Goal: Transaction & Acquisition: Purchase product/service

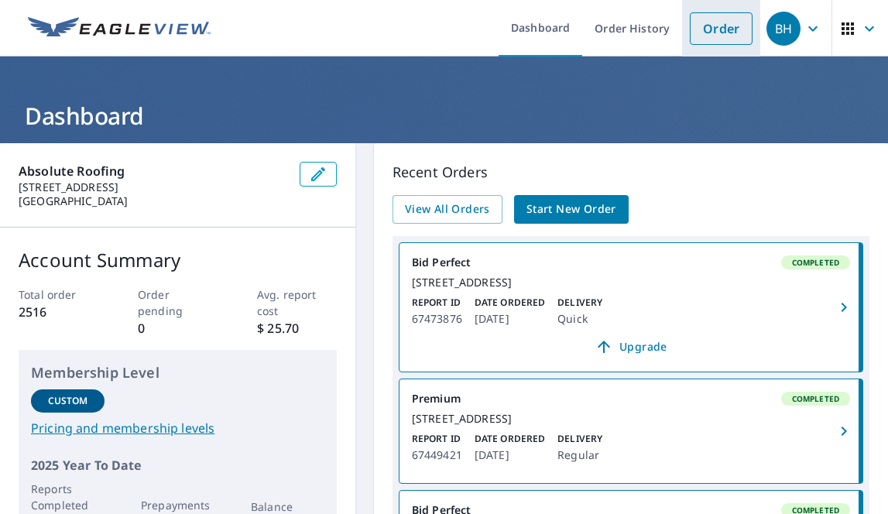
click at [729, 27] on link "Order" at bounding box center [721, 28] width 63 height 33
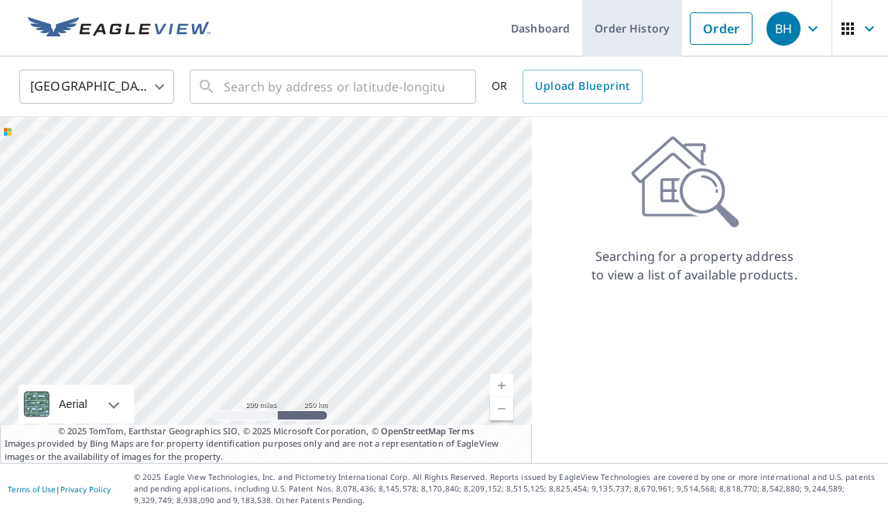
click at [644, 31] on link "Order History" at bounding box center [632, 28] width 100 height 57
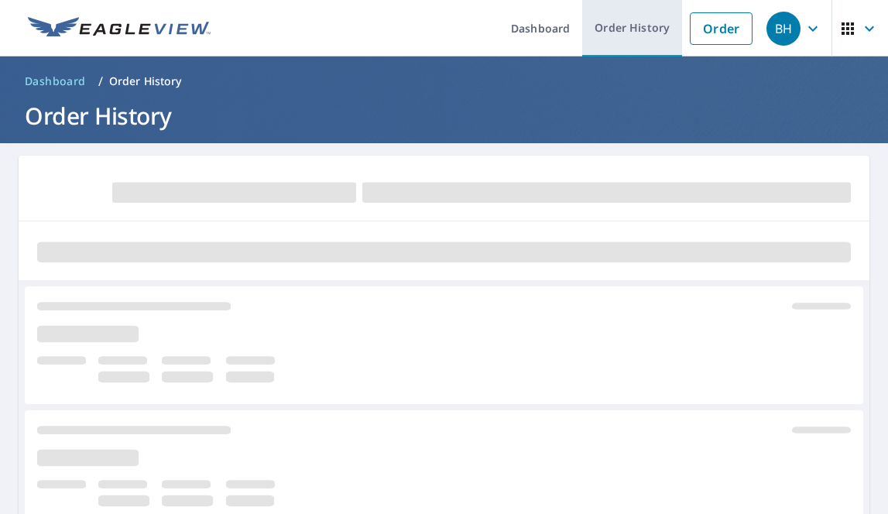
click at [639, 29] on link "Order History" at bounding box center [632, 28] width 100 height 57
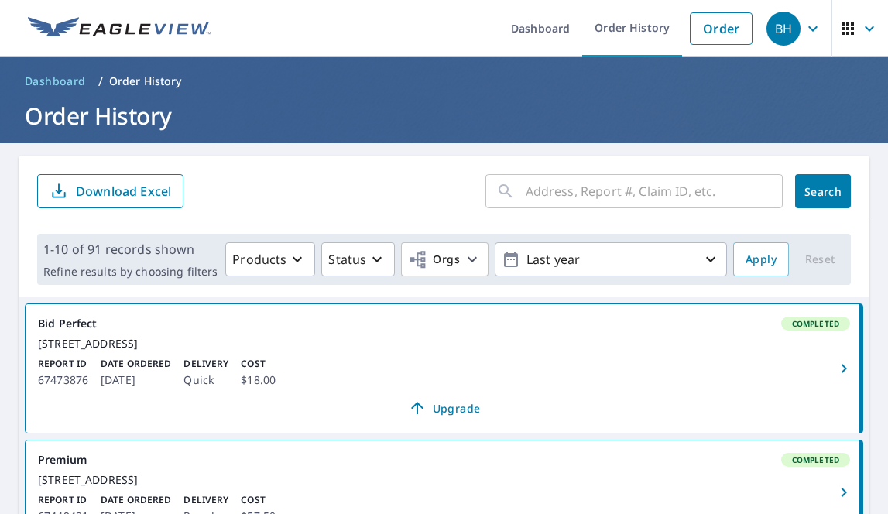
click at [567, 197] on input "text" at bounding box center [654, 191] width 257 height 43
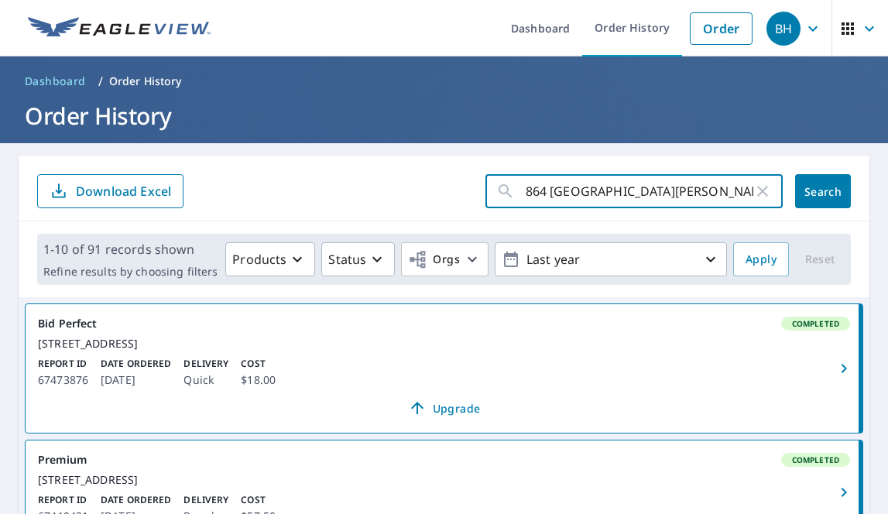
type input "864 [GEOGRAPHIC_DATA][PERSON_NAME] Dr"
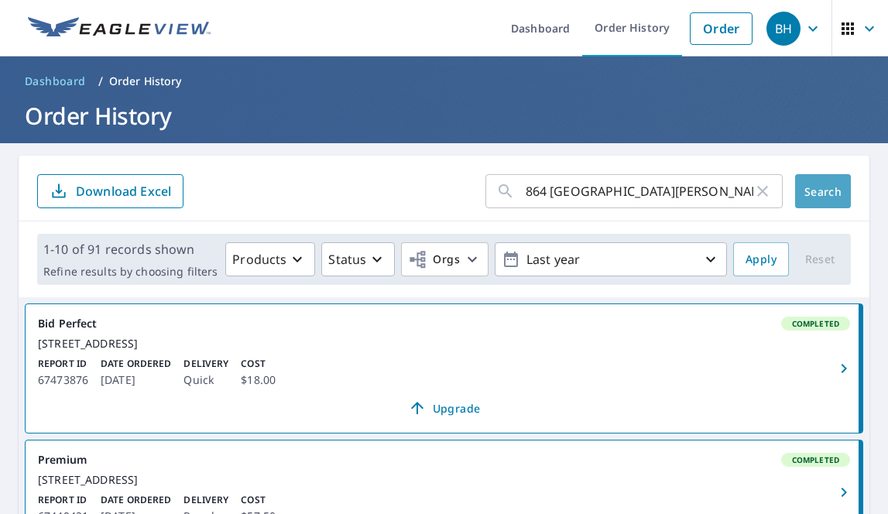
click at [829, 193] on span "Search" at bounding box center [822, 191] width 31 height 15
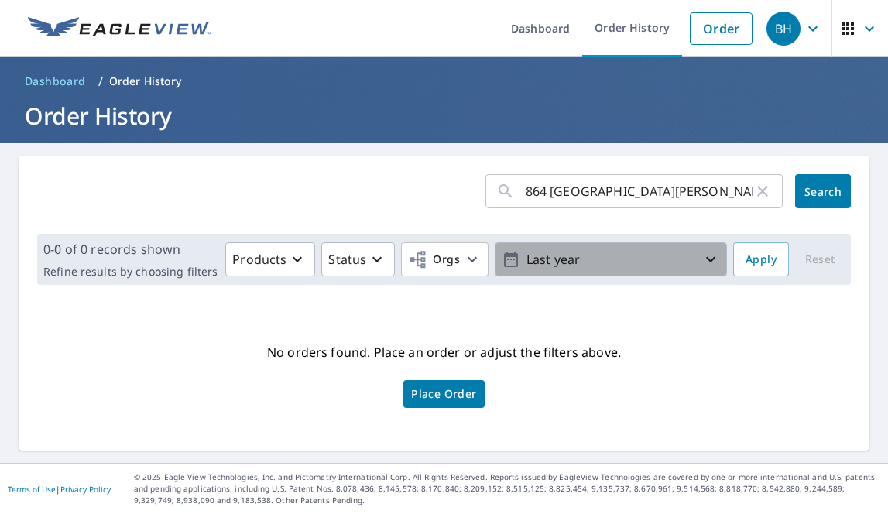
click at [710, 259] on icon "button" at bounding box center [710, 259] width 19 height 19
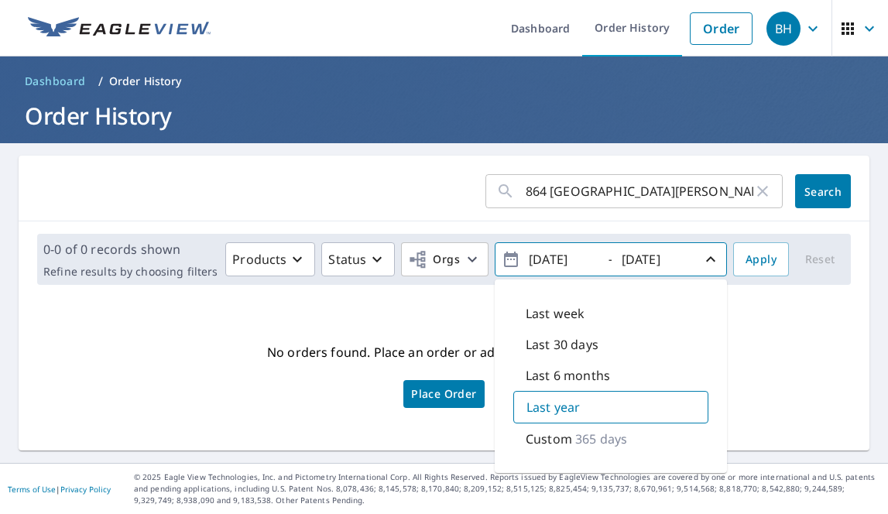
click at [560, 260] on input "[DATE]" at bounding box center [562, 259] width 76 height 25
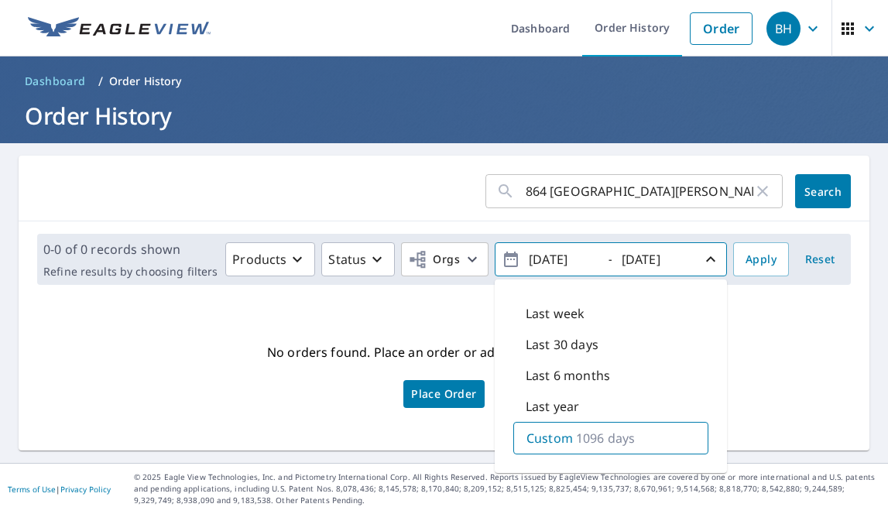
drag, startPoint x: 595, startPoint y: 259, endPoint x: 605, endPoint y: 262, distance: 10.5
click at [596, 259] on input "[DATE]" at bounding box center [562, 259] width 76 height 25
type input "[DATE]"
click at [768, 259] on span "Apply" at bounding box center [760, 259] width 31 height 19
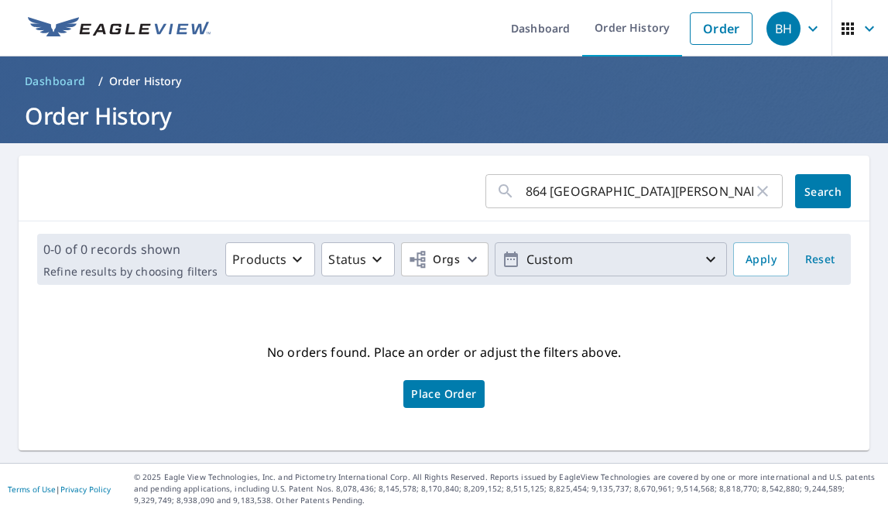
click at [713, 259] on icon "button" at bounding box center [710, 259] width 9 height 5
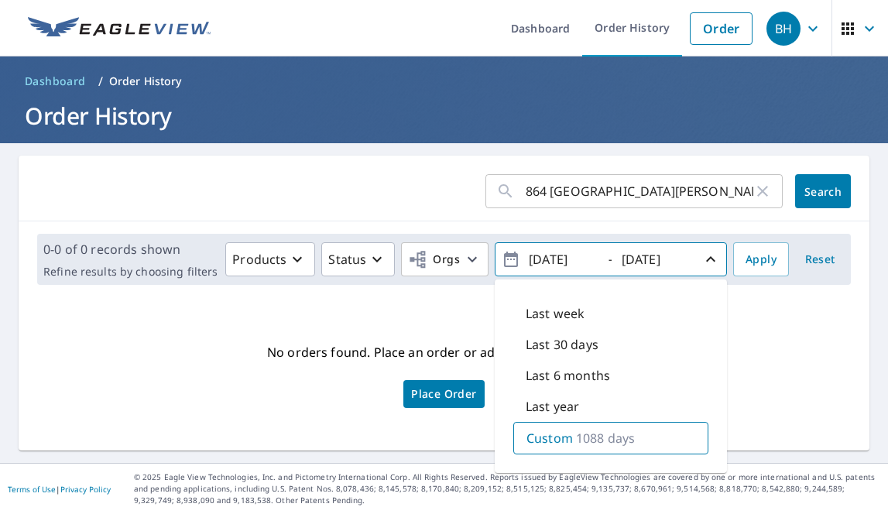
scroll to position [0, 1]
click at [638, 440] on div "Custom 1088 days" at bounding box center [610, 438] width 195 height 33
type input "[DATE]"
click at [686, 260] on input "[DATE]" at bounding box center [655, 259] width 76 height 25
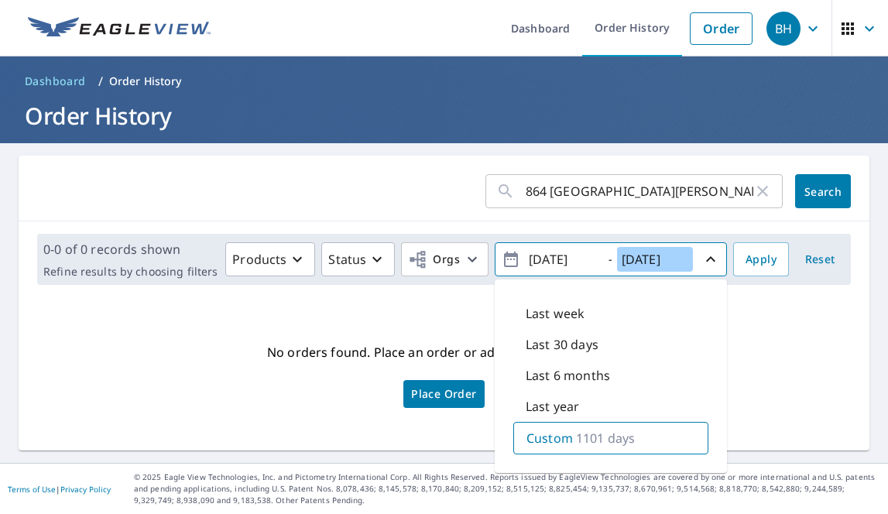
click at [652, 259] on input "[DATE]" at bounding box center [655, 259] width 76 height 25
click at [673, 259] on input "[DATE]" at bounding box center [655, 259] width 76 height 25
click at [694, 259] on div "[DATE]" at bounding box center [656, 259] width 77 height 27
click at [688, 258] on input "[DATE]" at bounding box center [655, 259] width 76 height 25
type input "[DATE]"
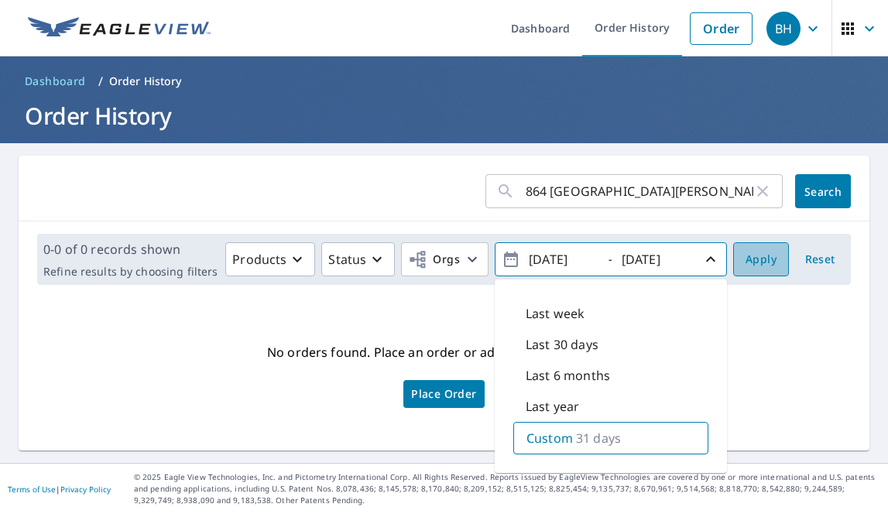
click at [763, 256] on span "Apply" at bounding box center [760, 259] width 31 height 19
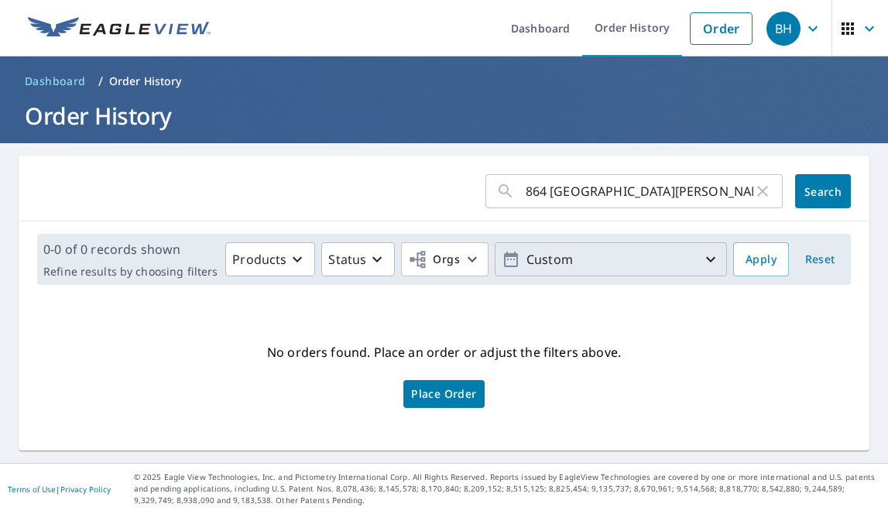
click at [711, 257] on icon "button" at bounding box center [710, 259] width 19 height 19
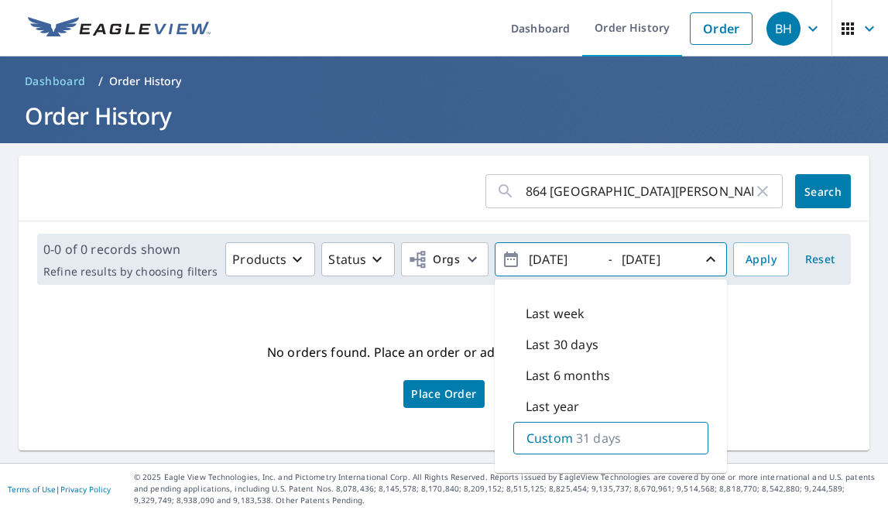
click at [777, 353] on div "No orders found. Place an order or adjust the filters above. Place Order" at bounding box center [444, 374] width 826 height 128
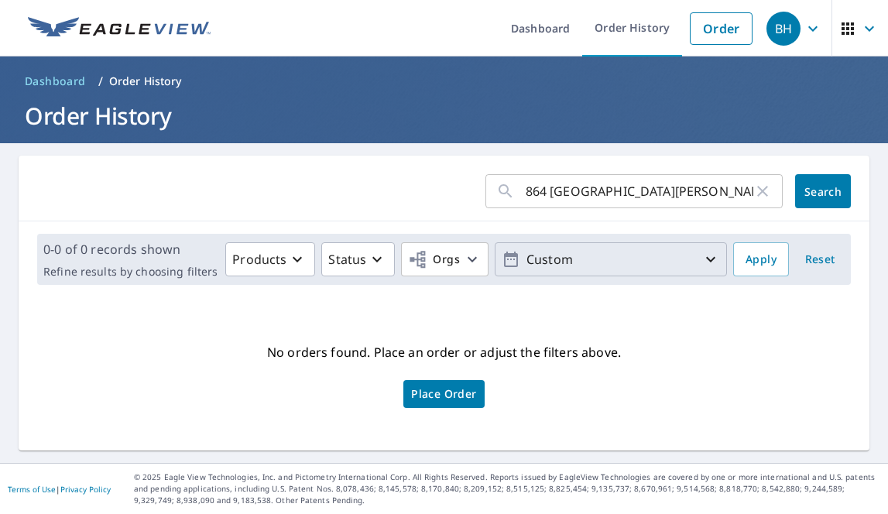
click at [816, 27] on icon "button" at bounding box center [812, 28] width 9 height 5
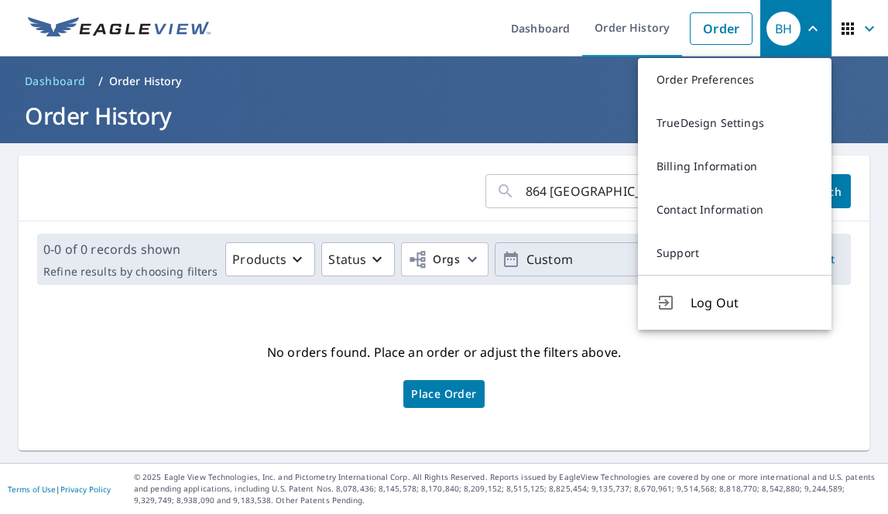
click at [766, 406] on div "No orders found. Place an order or adjust the filters above. Place Order" at bounding box center [444, 374] width 826 height 128
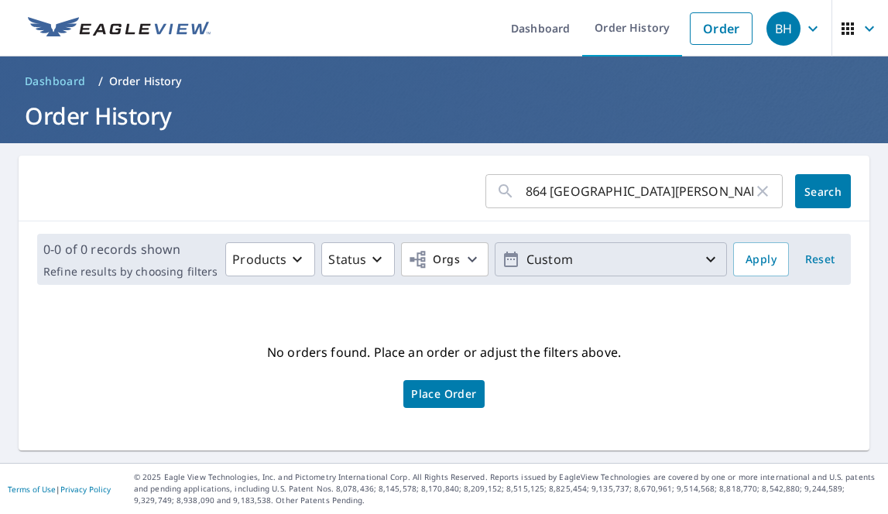
click at [868, 26] on icon "button" at bounding box center [869, 28] width 19 height 19
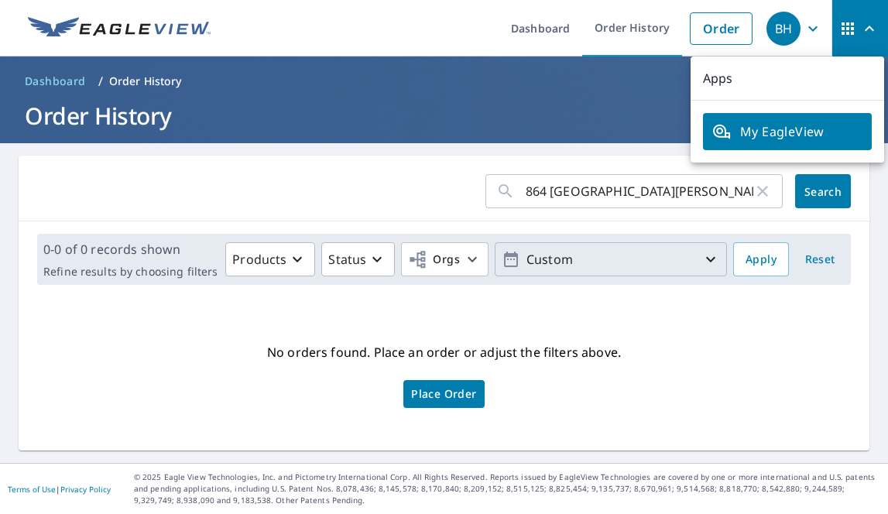
drag, startPoint x: 792, startPoint y: 382, endPoint x: 796, endPoint y: 363, distance: 19.0
click at [792, 381] on div "No orders found. Place an order or adjust the filters above. Place Order" at bounding box center [444, 374] width 826 height 128
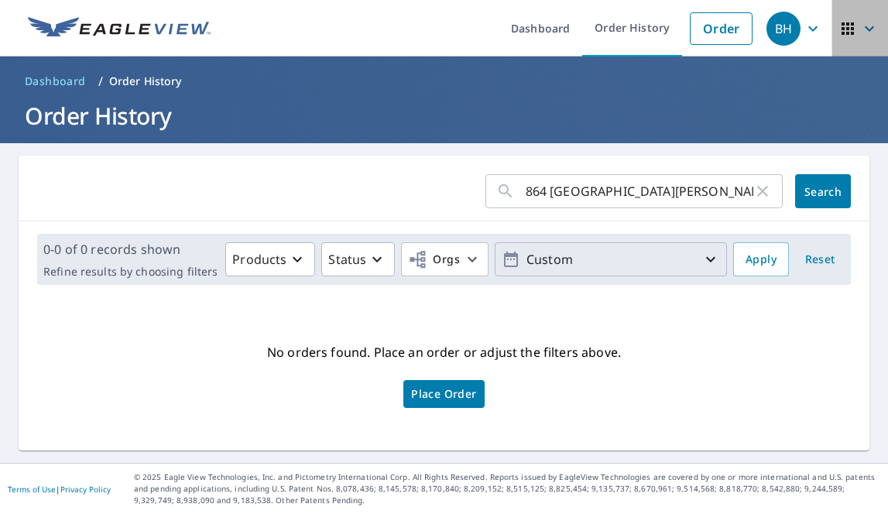
click at [844, 24] on icon "button" at bounding box center [847, 28] width 12 height 12
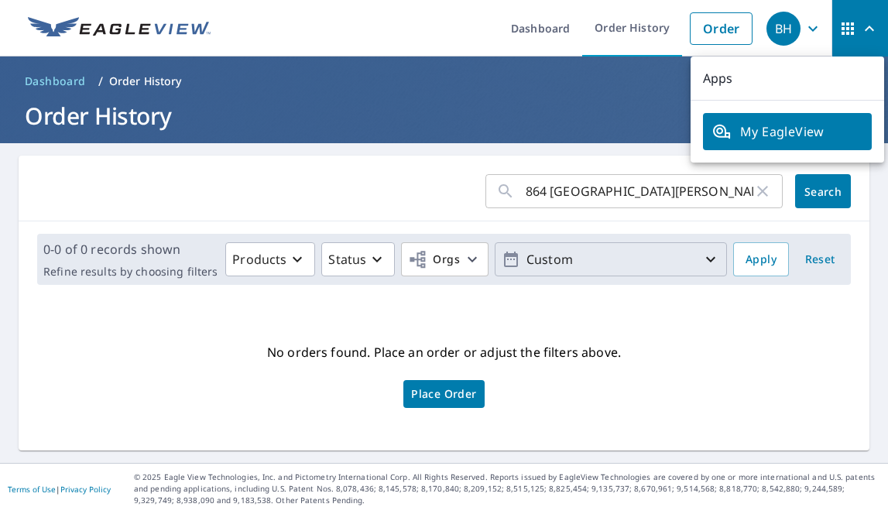
scroll to position [0, 1]
click at [709, 342] on div "No orders found. Place an order or adjust the filters above. Place Order" at bounding box center [444, 374] width 826 height 128
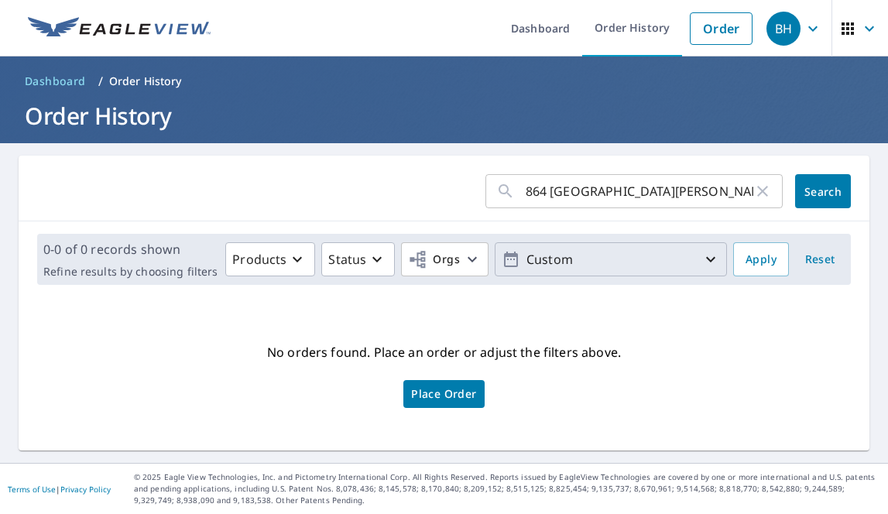
scroll to position [0, 0]
click at [822, 191] on span "Search" at bounding box center [822, 191] width 31 height 15
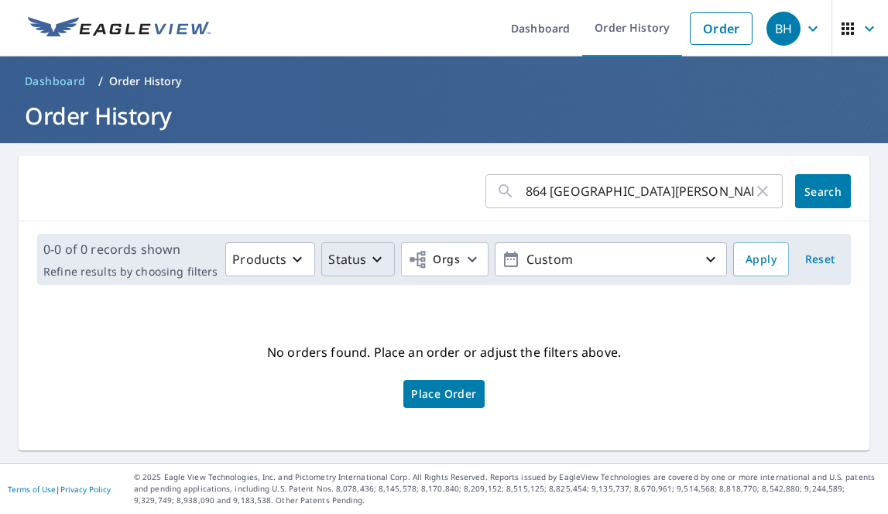
click at [352, 262] on p "Status" at bounding box center [347, 259] width 38 height 19
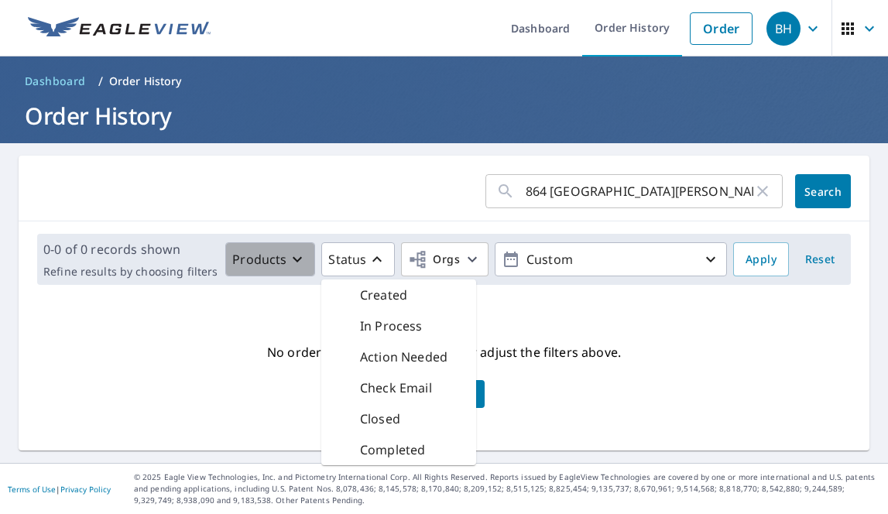
click at [265, 255] on p "Products" at bounding box center [259, 259] width 54 height 19
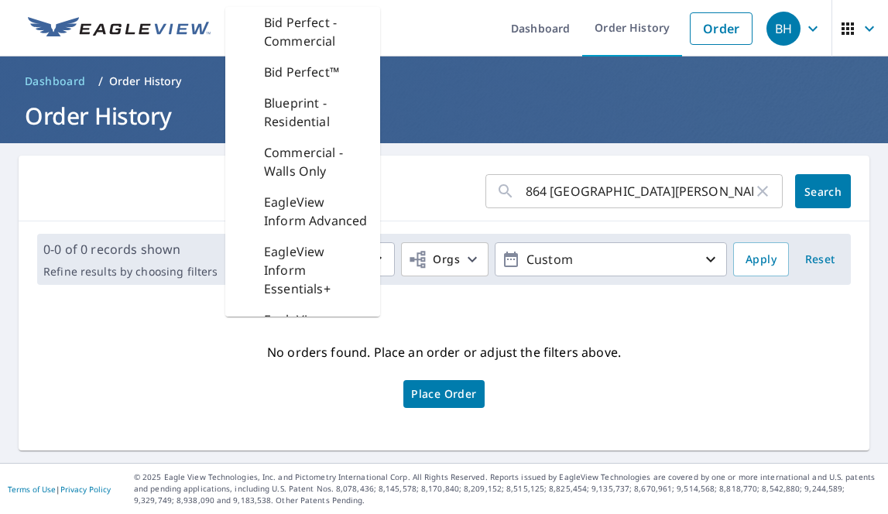
drag, startPoint x: 146, startPoint y: 344, endPoint x: 162, endPoint y: 344, distance: 16.3
click at [147, 344] on div "No orders found. Place an order or adjust the filters above. Place Order" at bounding box center [444, 374] width 826 height 128
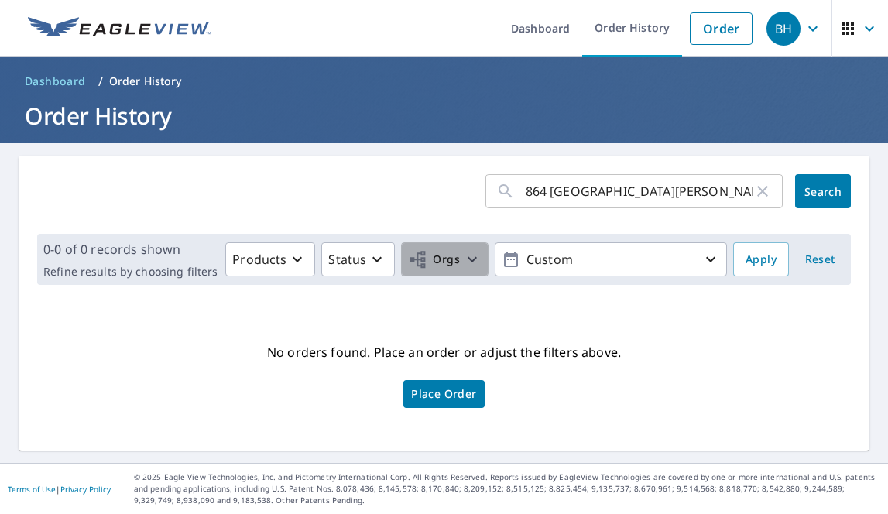
click at [473, 256] on icon "button" at bounding box center [472, 259] width 19 height 19
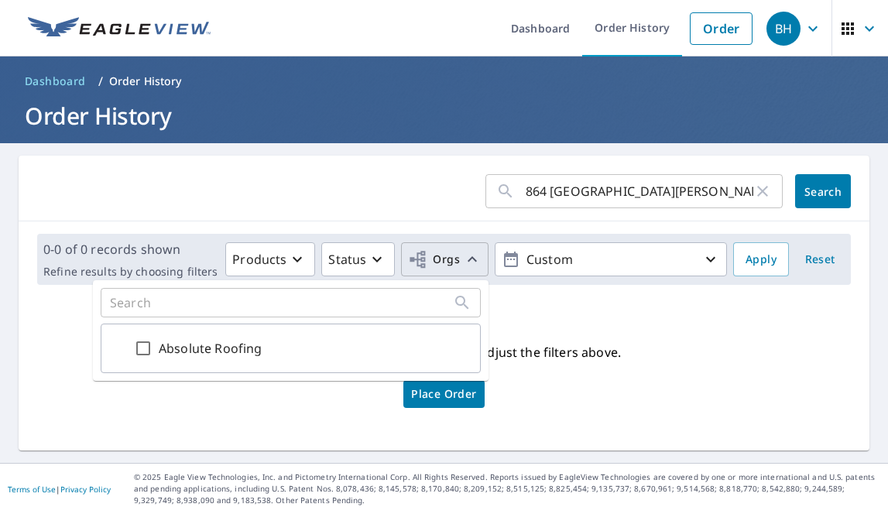
click at [40, 343] on div "No orders found. Place an order or adjust the filters above. Place Order" at bounding box center [444, 374] width 826 height 128
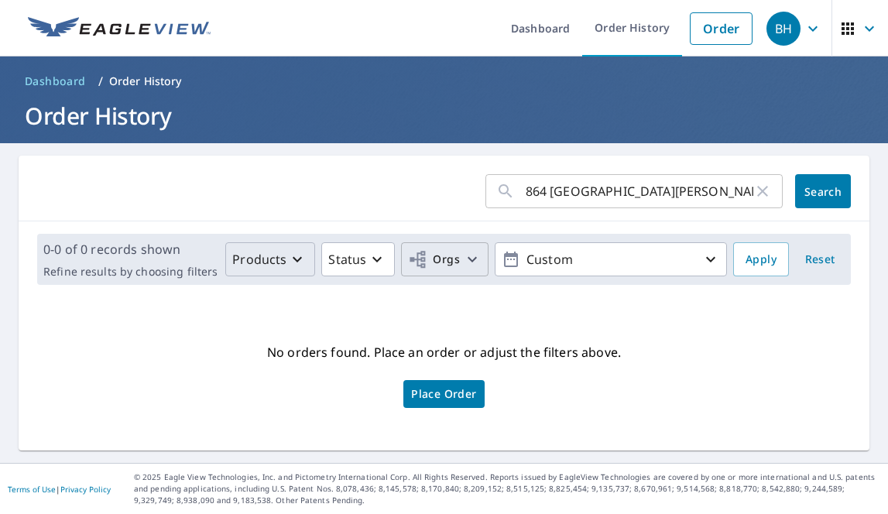
click at [265, 261] on p "Products" at bounding box center [259, 259] width 54 height 19
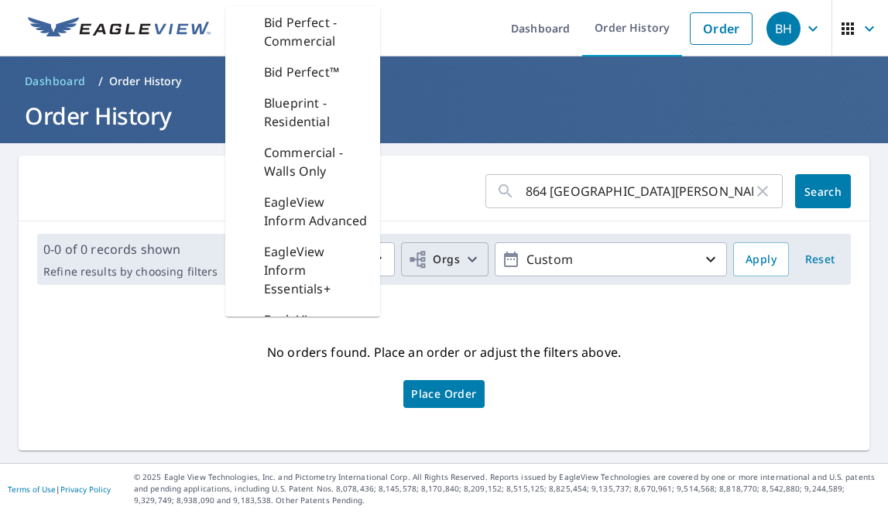
scroll to position [0, 1]
click at [311, 64] on p "Bid Perfect™" at bounding box center [301, 72] width 75 height 19
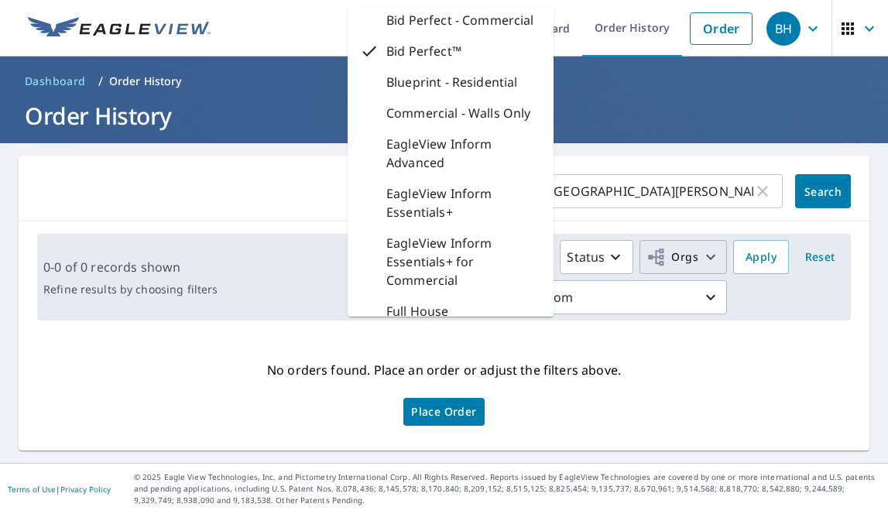
click at [440, 408] on span "Place Order" at bounding box center [443, 412] width 65 height 8
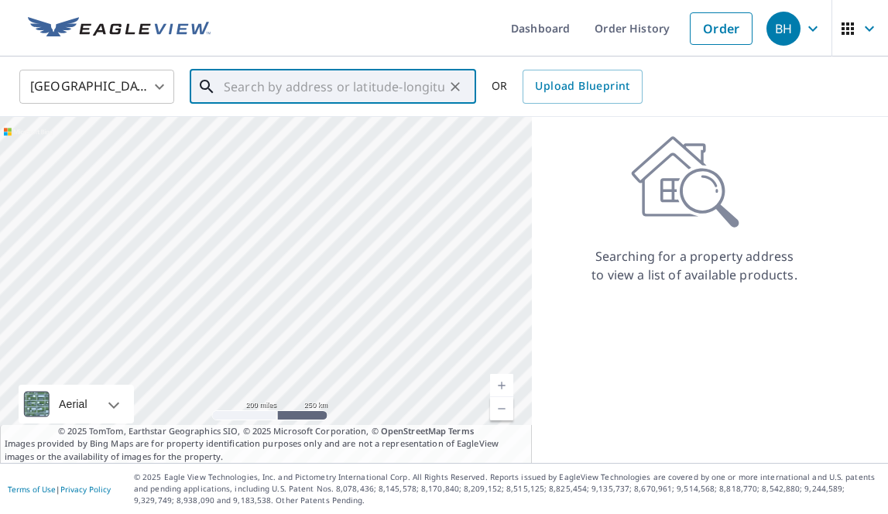
click at [362, 87] on input "text" at bounding box center [334, 86] width 221 height 43
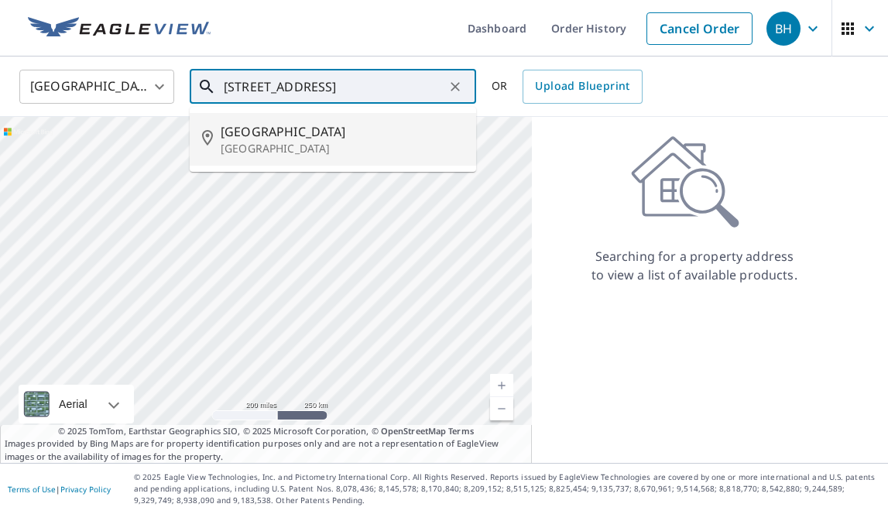
click at [276, 135] on span "864 Villa Florenza Dr" at bounding box center [342, 131] width 243 height 19
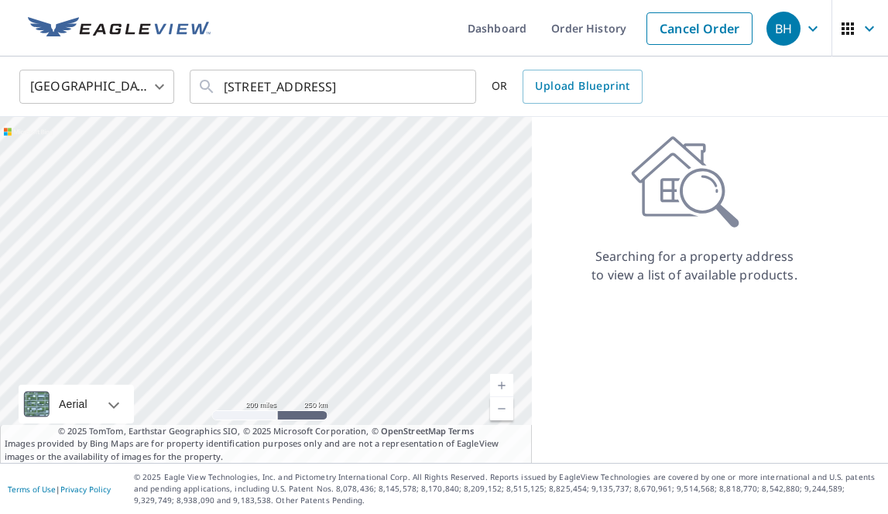
type input "864 Villa Florenza Dr Naples, FL 34119"
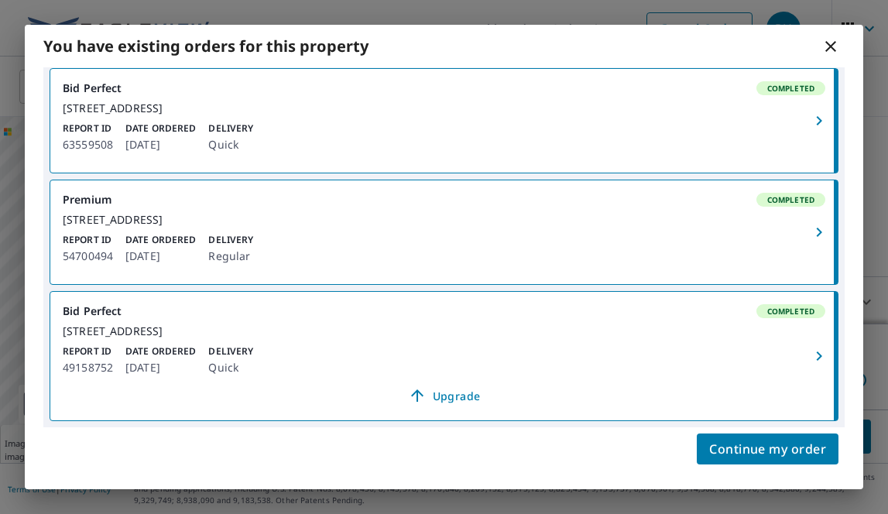
scroll to position [200, 0]
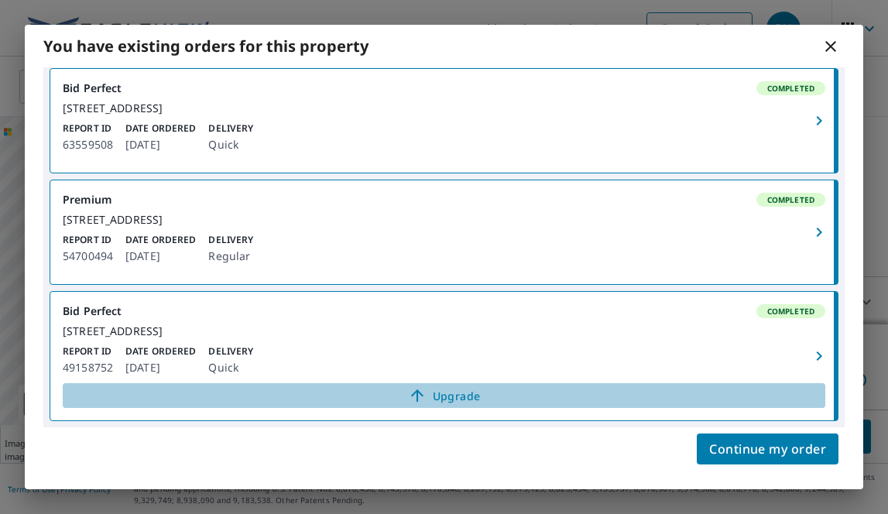
click at [442, 397] on span "Upgrade" at bounding box center [444, 395] width 744 height 19
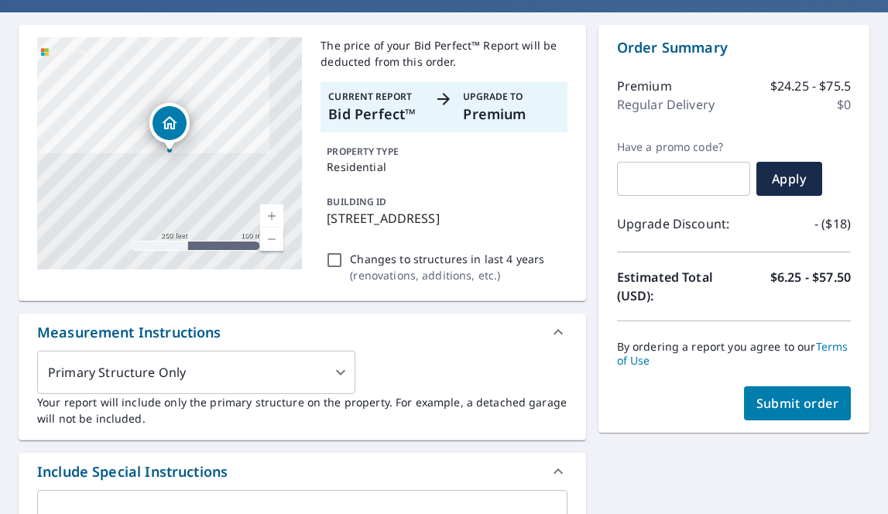
scroll to position [132, 0]
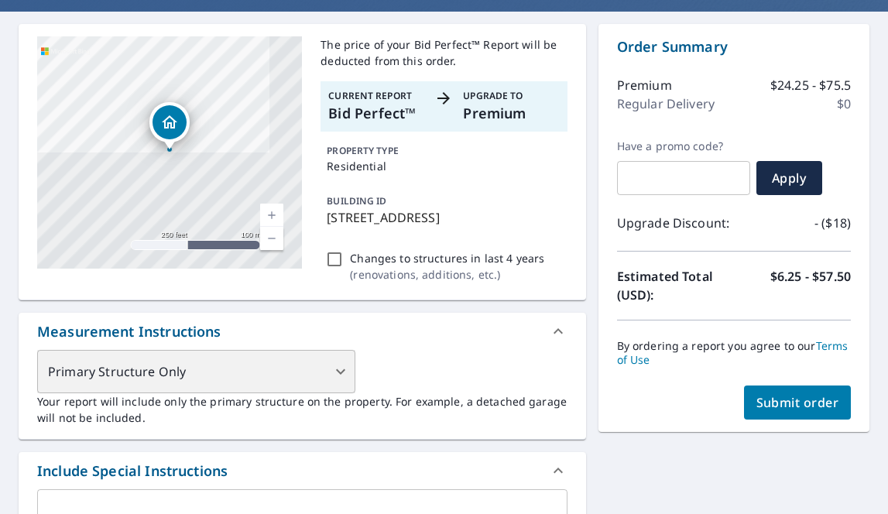
click at [341, 388] on div "Primary Structure Only" at bounding box center [196, 371] width 318 height 43
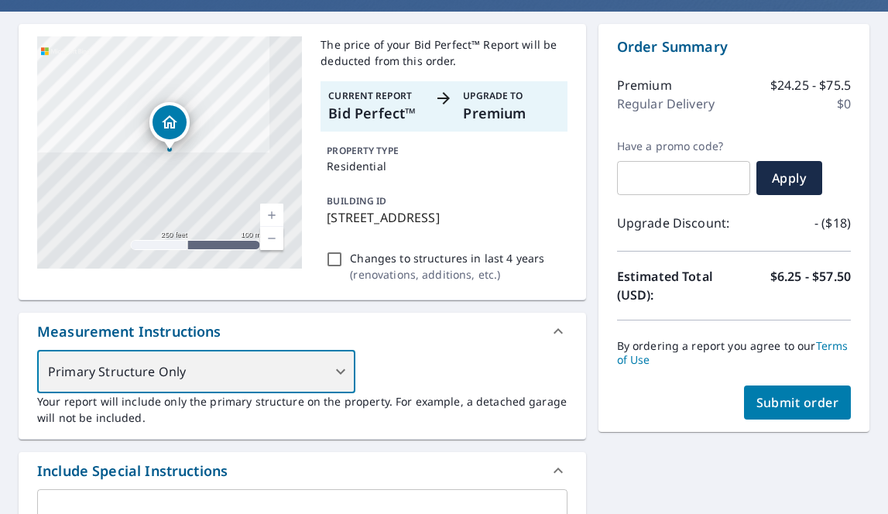
click at [231, 388] on div "Primary Structure Only" at bounding box center [196, 371] width 318 height 43
click at [152, 389] on div "Primary Structure Only" at bounding box center [196, 371] width 318 height 43
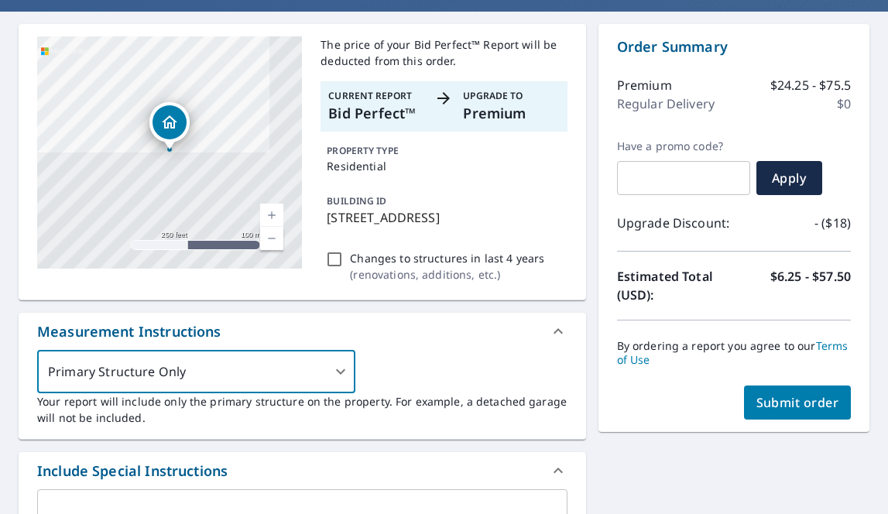
click at [798, 405] on span "Submit order" at bounding box center [797, 402] width 83 height 17
